Goal: Find specific page/section: Find specific page/section

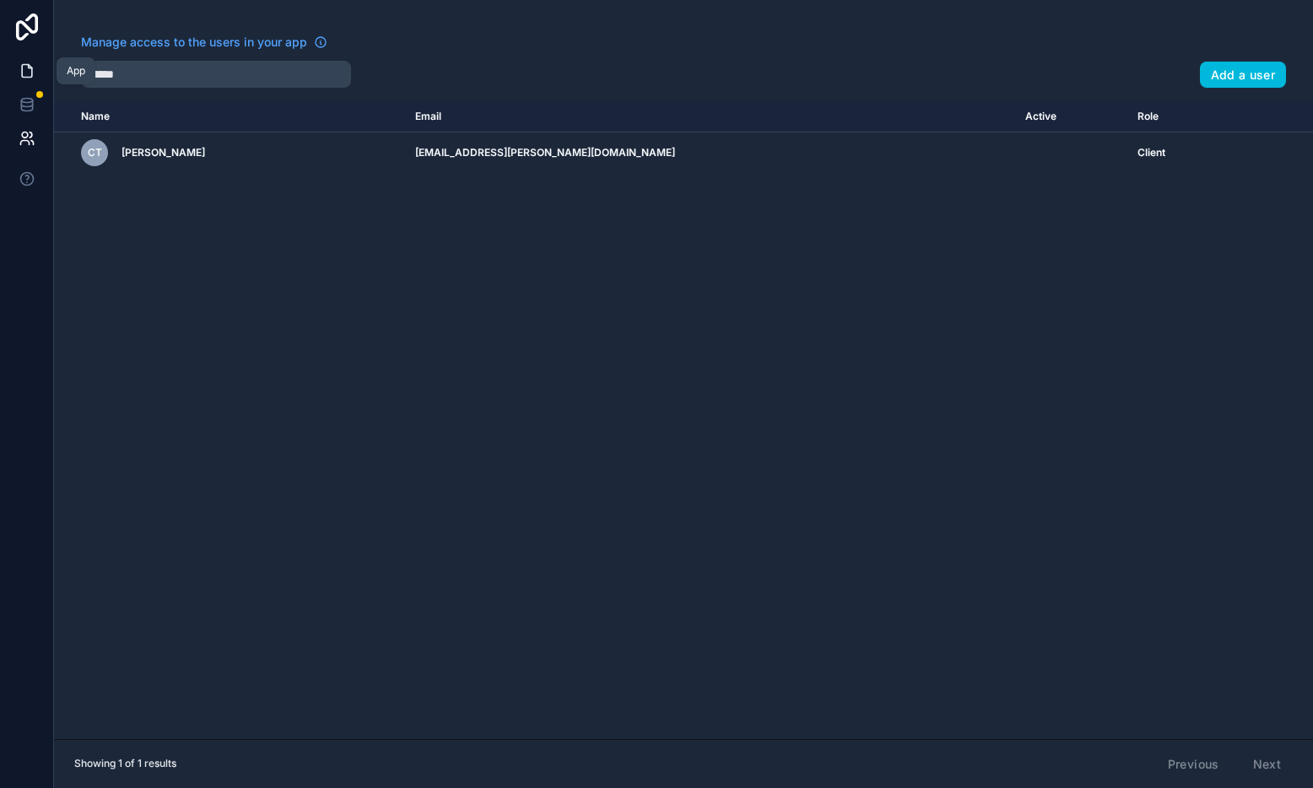
click at [25, 73] on icon at bounding box center [27, 70] width 17 height 17
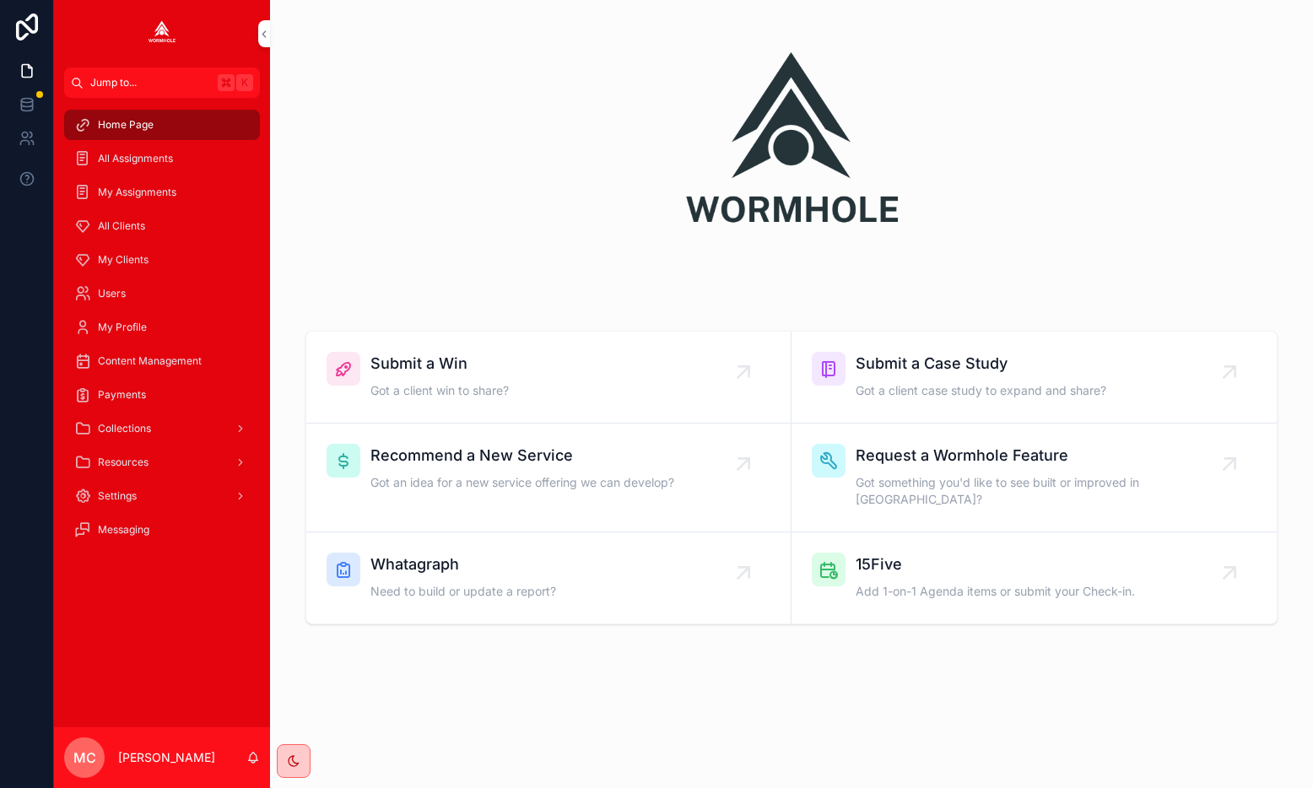
click at [106, 78] on span "Jump to..." at bounding box center [150, 83] width 121 height 14
click at [106, 78] on div "Home Page All Assignments My Assignments All Clients All Clients Create a Clien…" at bounding box center [656, 394] width 1313 height 788
click at [129, 224] on span "All Clients" at bounding box center [121, 226] width 47 height 14
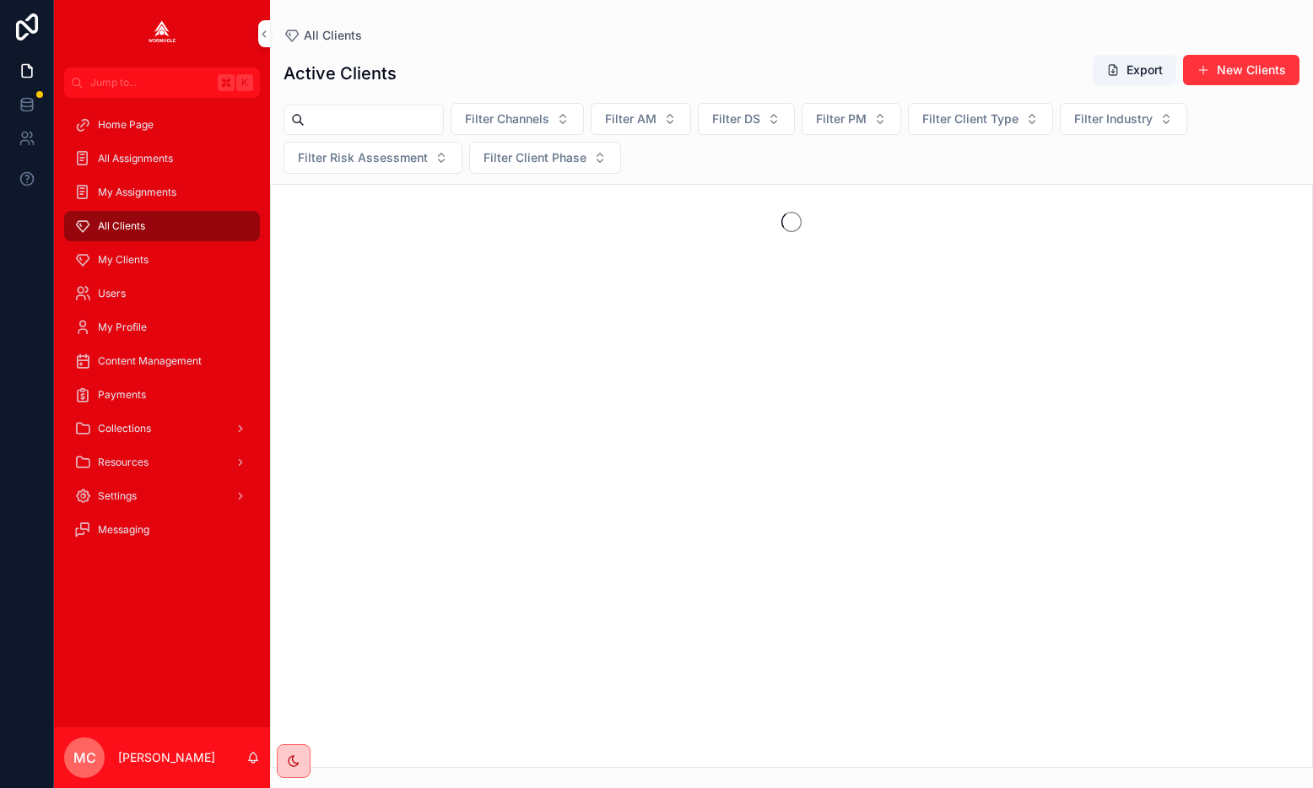
click at [352, 132] on div "scrollable content" at bounding box center [364, 120] width 160 height 30
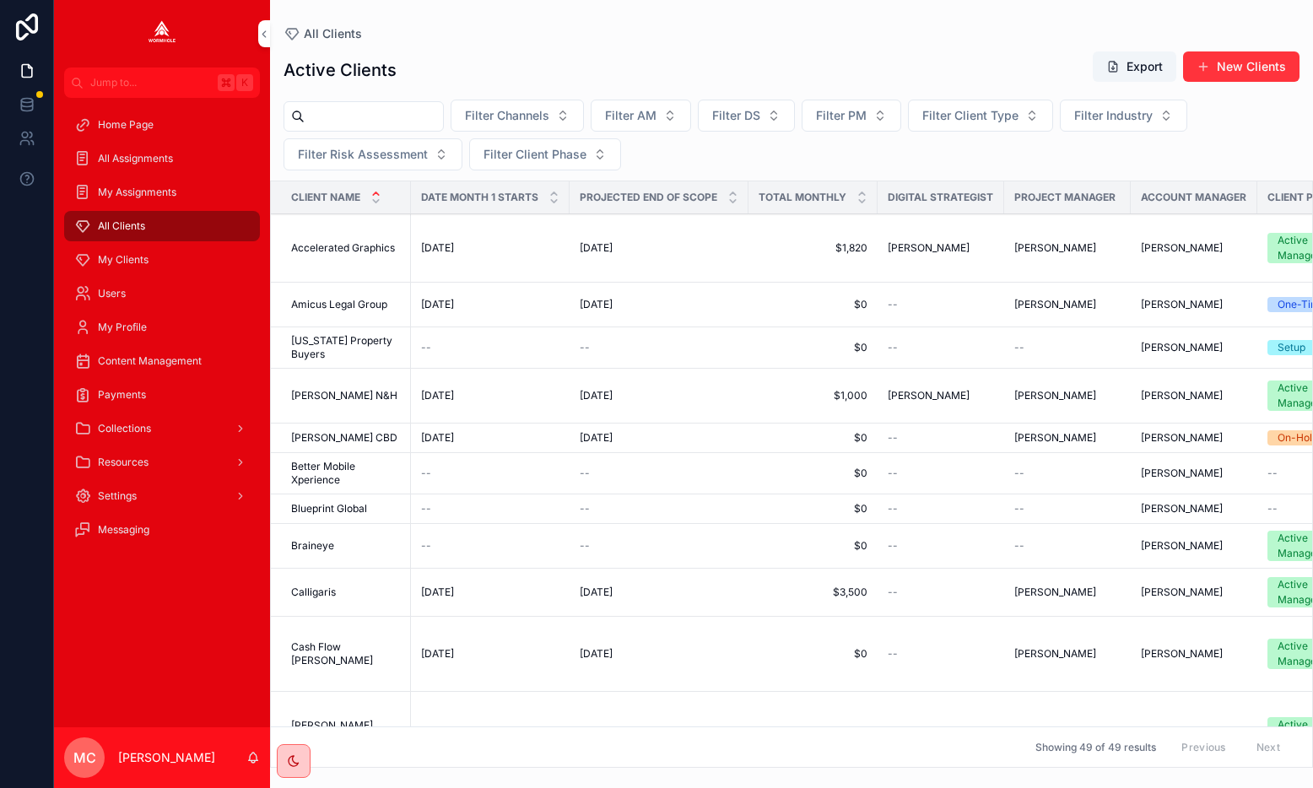
click at [345, 121] on input "scrollable content" at bounding box center [374, 117] width 138 height 24
type input "********"
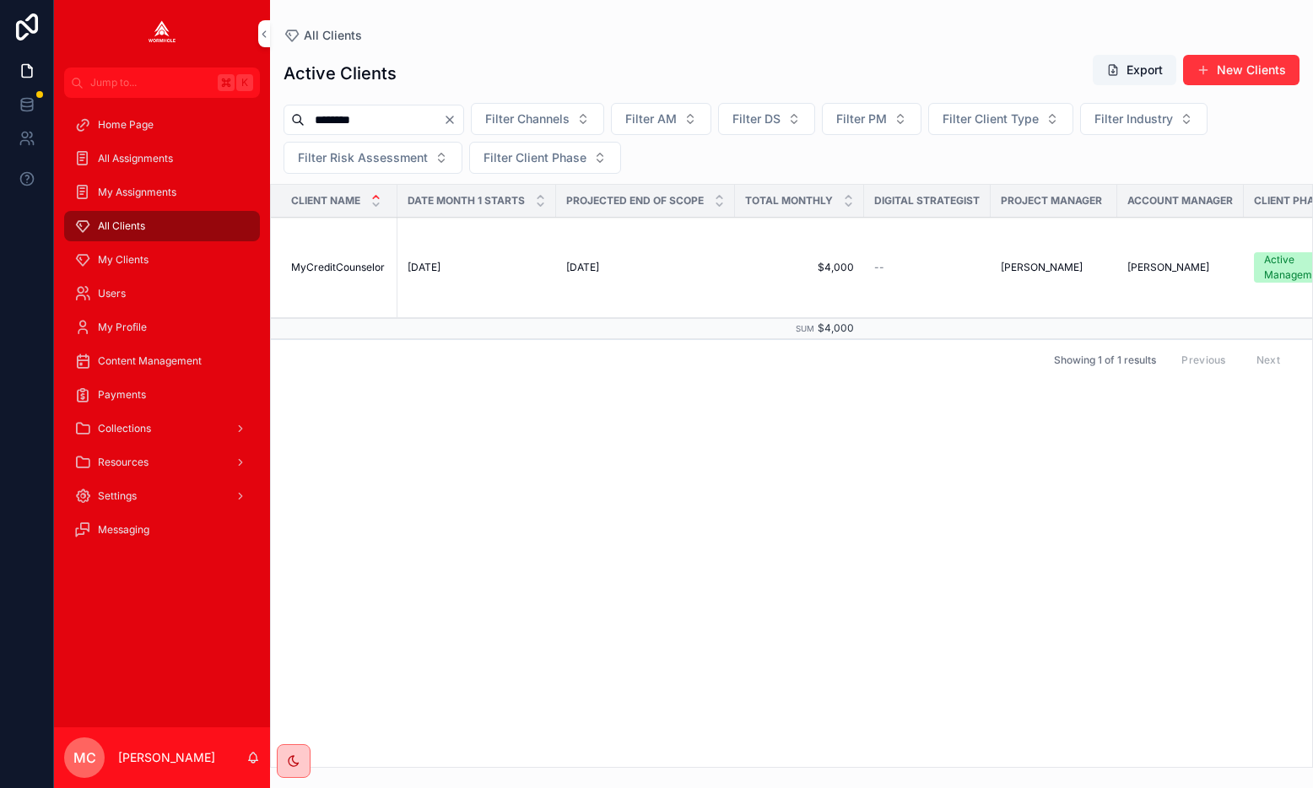
click at [307, 266] on span "MyCreditCounselor" at bounding box center [338, 268] width 94 height 14
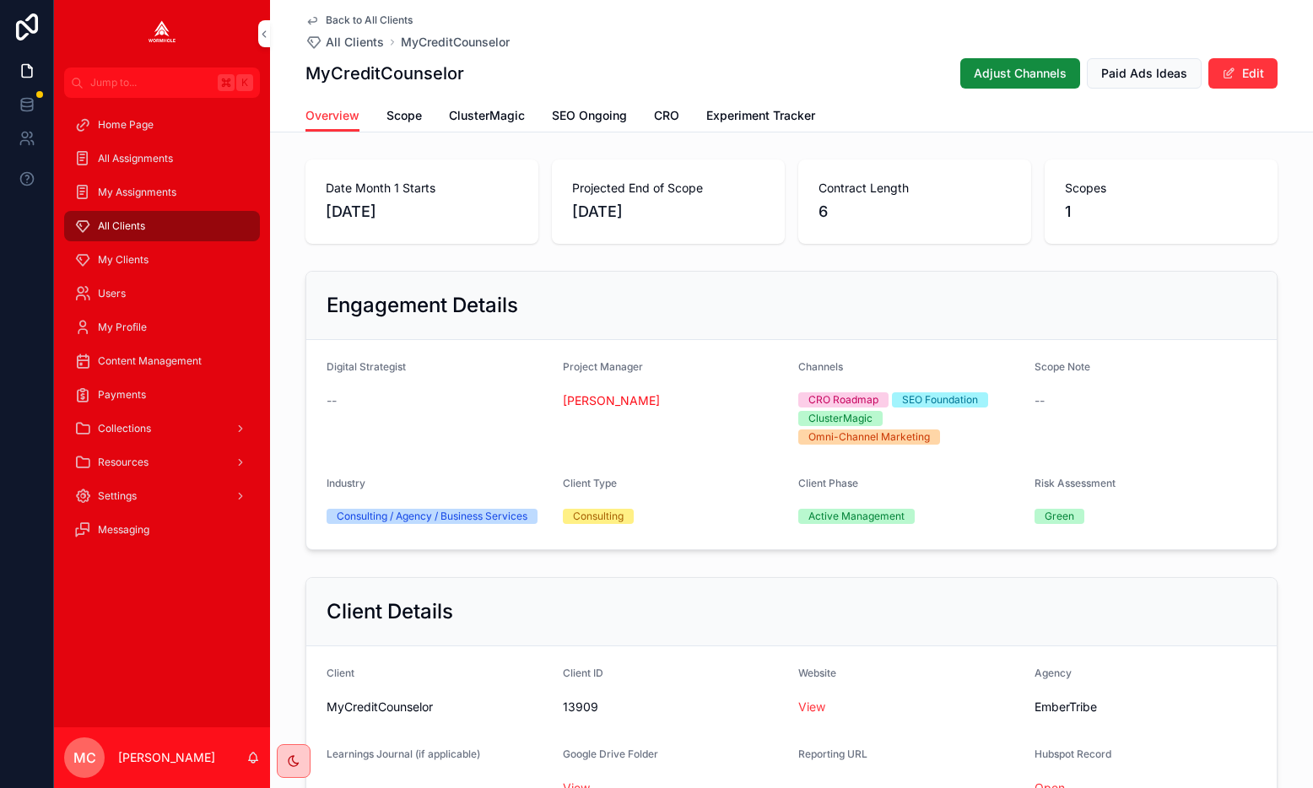
click at [479, 110] on span "ClusterMagic" at bounding box center [487, 115] width 76 height 17
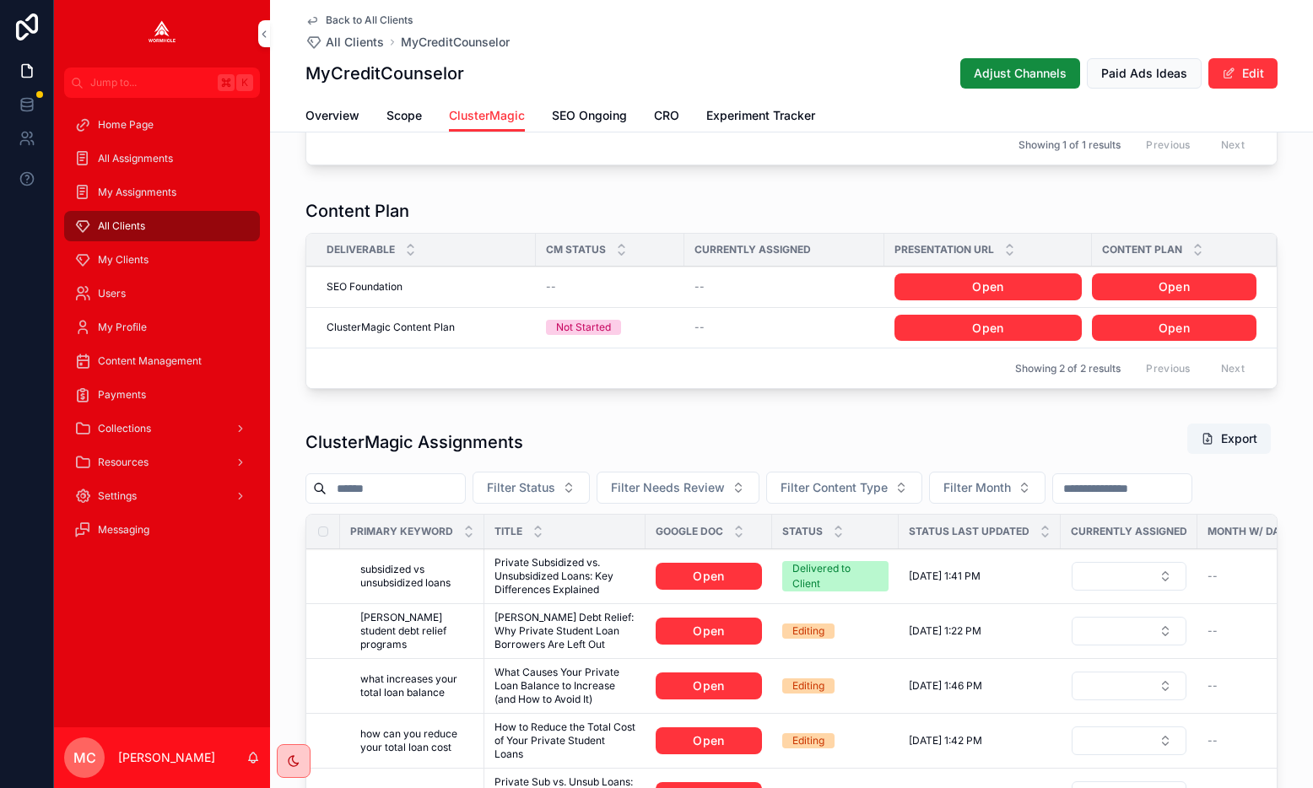
scroll to position [916, 0]
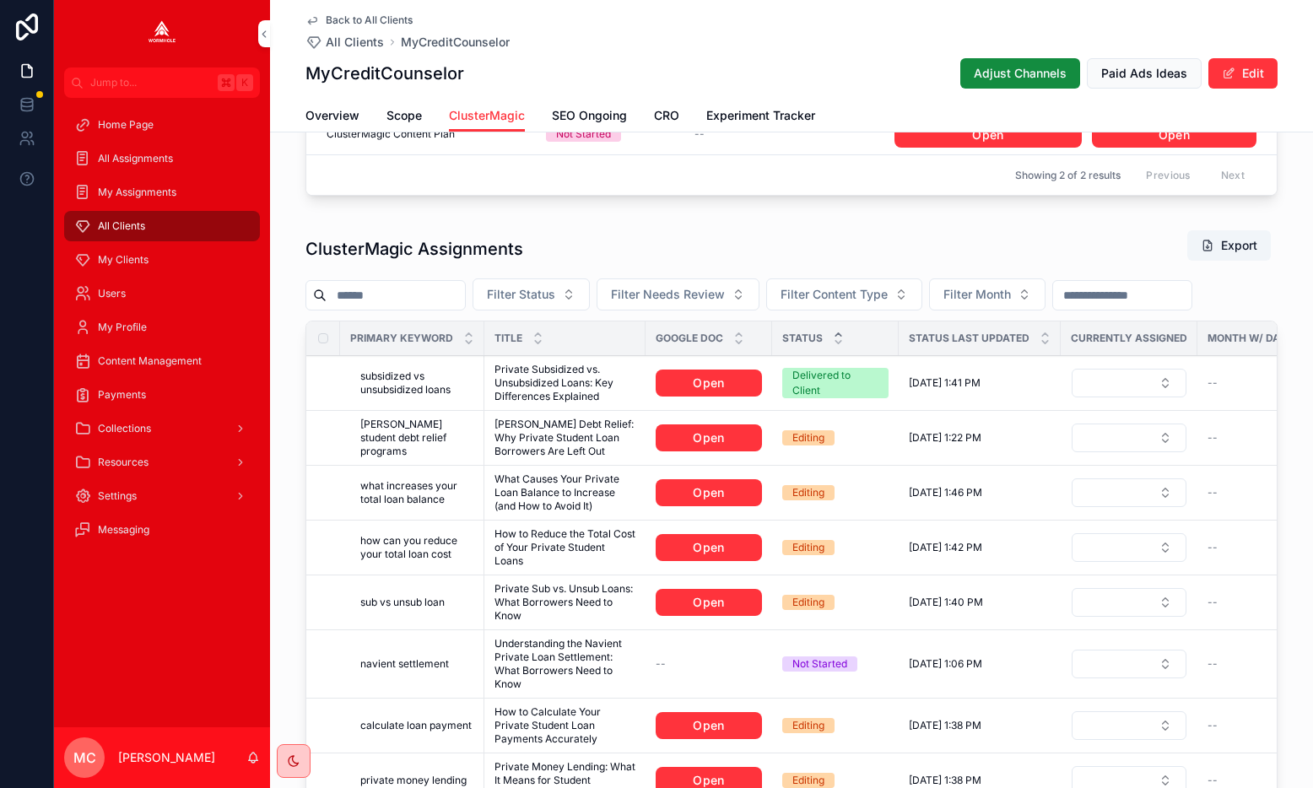
click at [836, 334] on icon "scrollable content" at bounding box center [838, 334] width 11 height 11
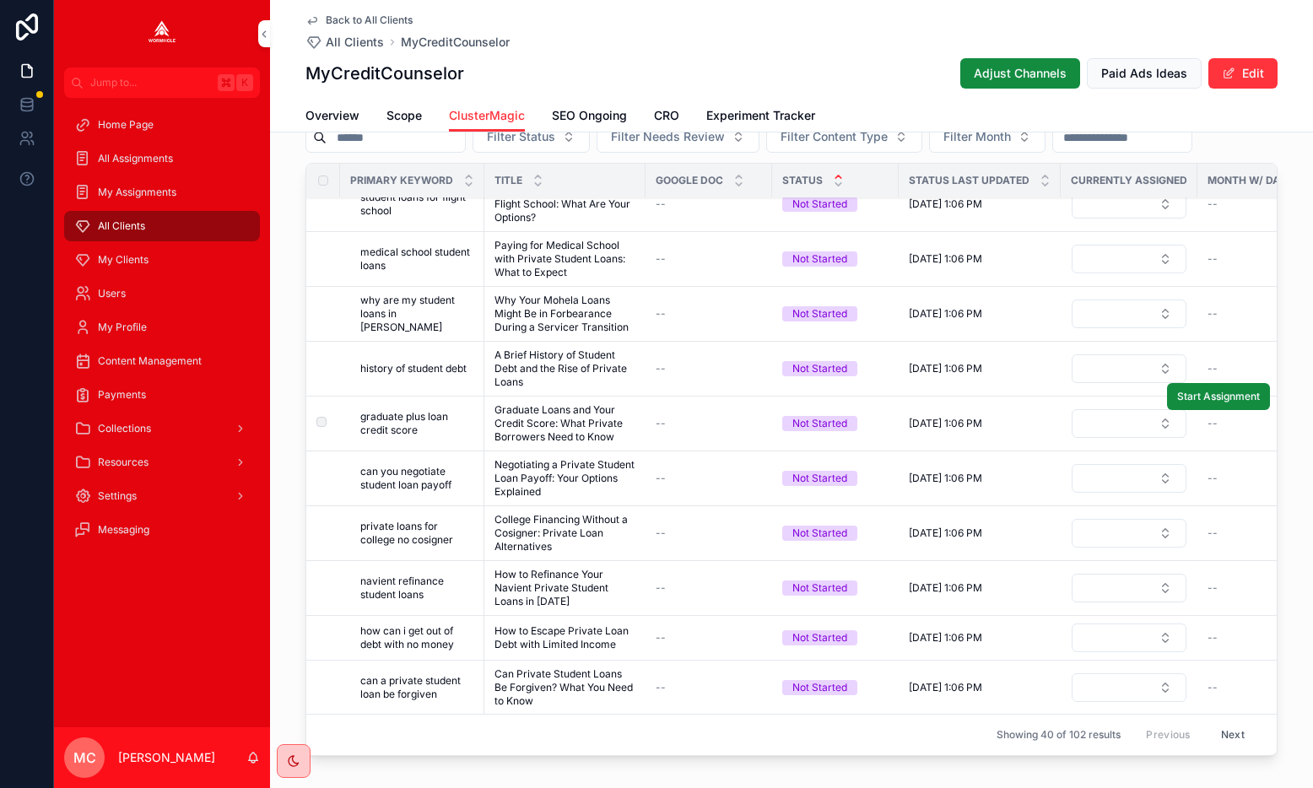
scroll to position [1163, 0]
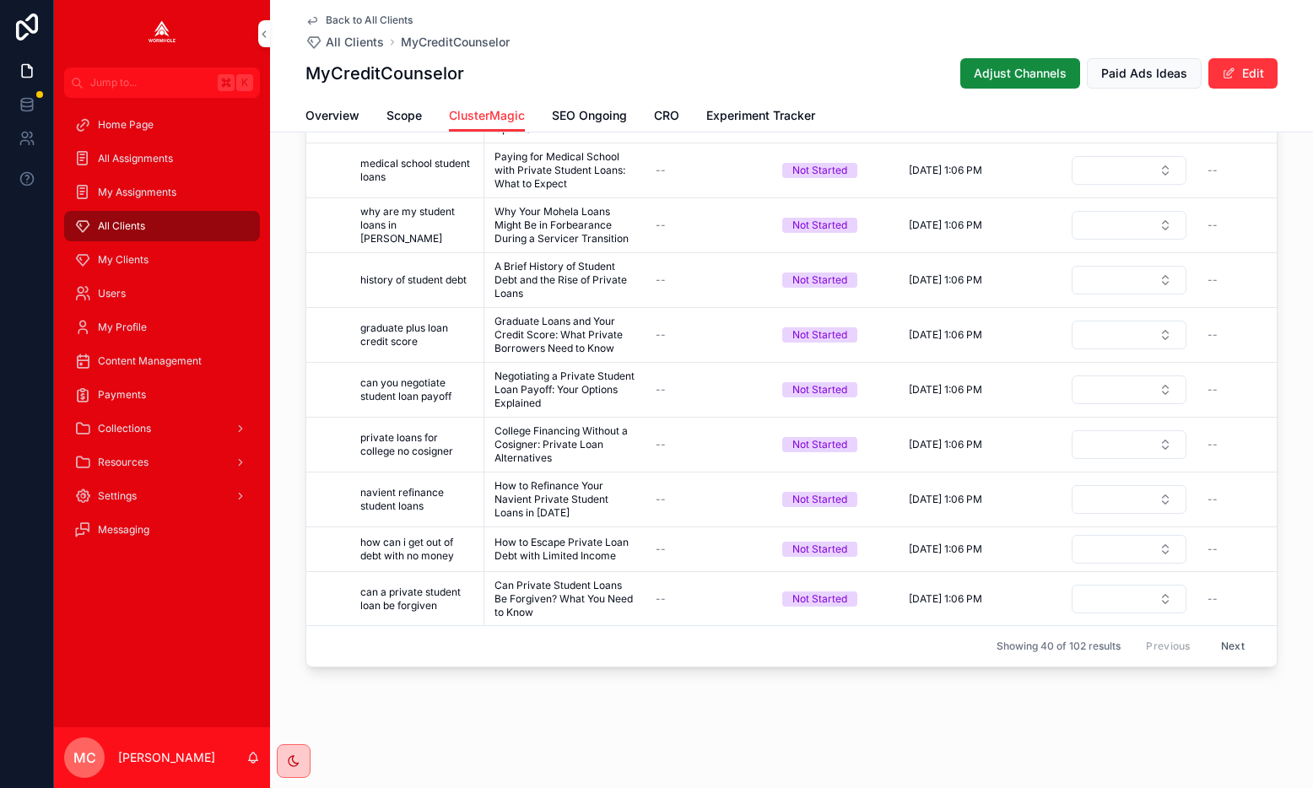
click at [1234, 655] on button "Next" at bounding box center [1232, 647] width 47 height 26
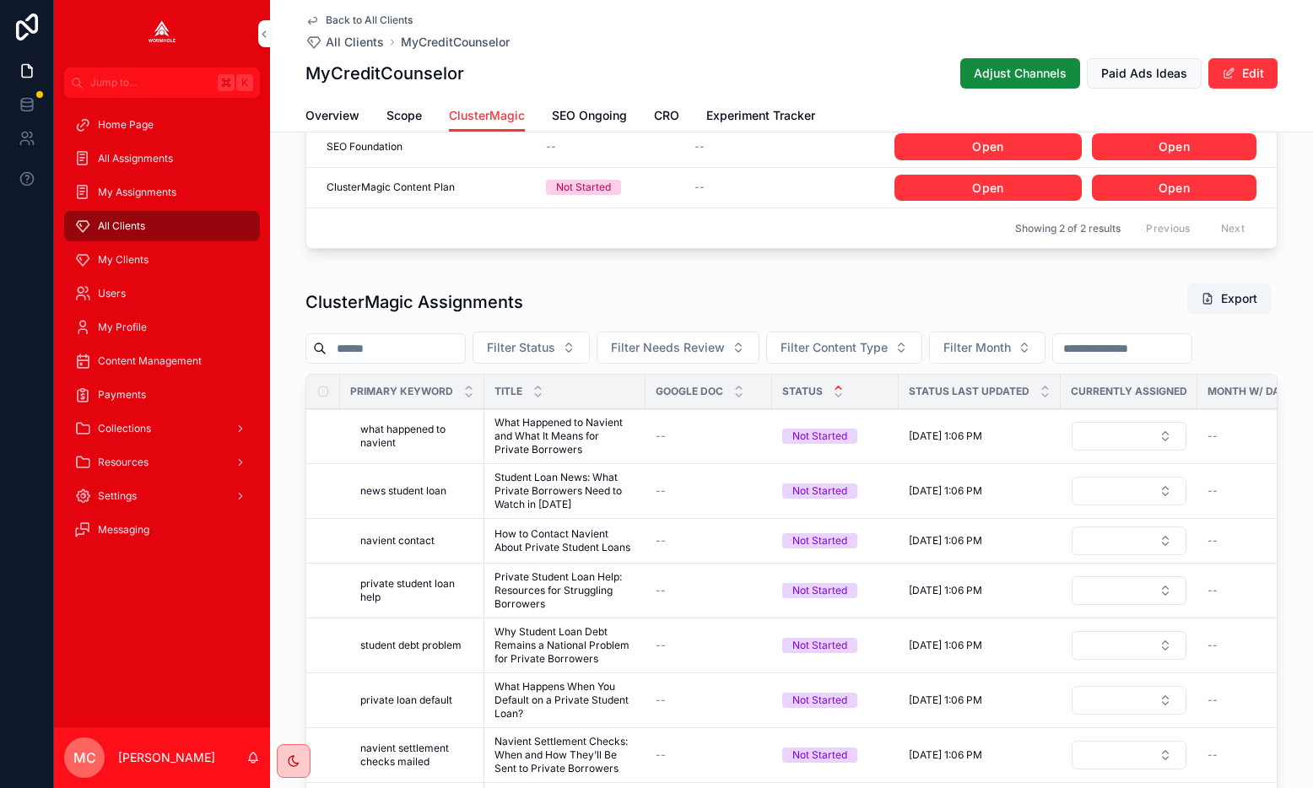
scroll to position [924, 0]
